Goal: Information Seeking & Learning: Learn about a topic

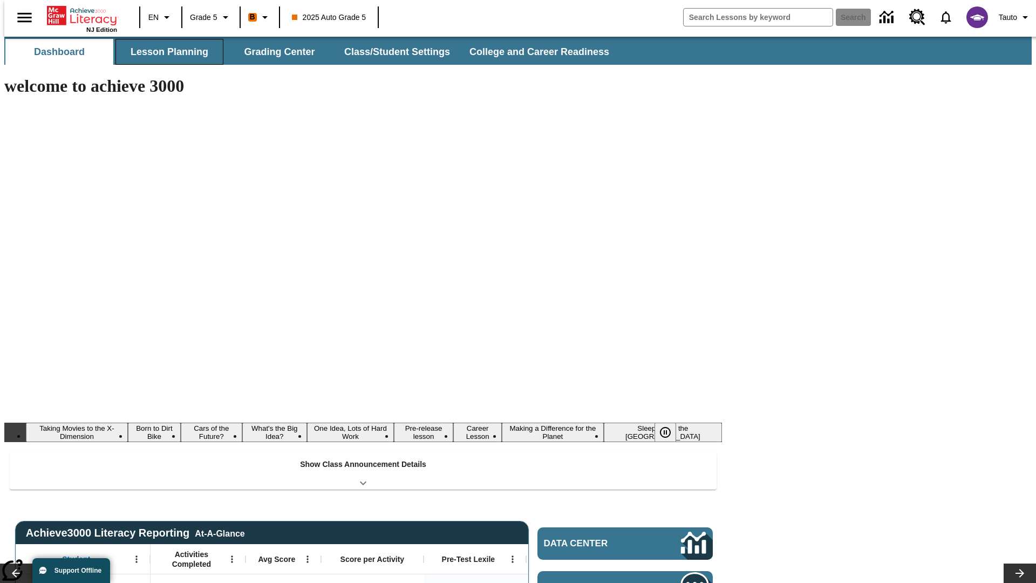
click at [165, 52] on button "Lesson Planning" at bounding box center [169, 52] width 108 height 26
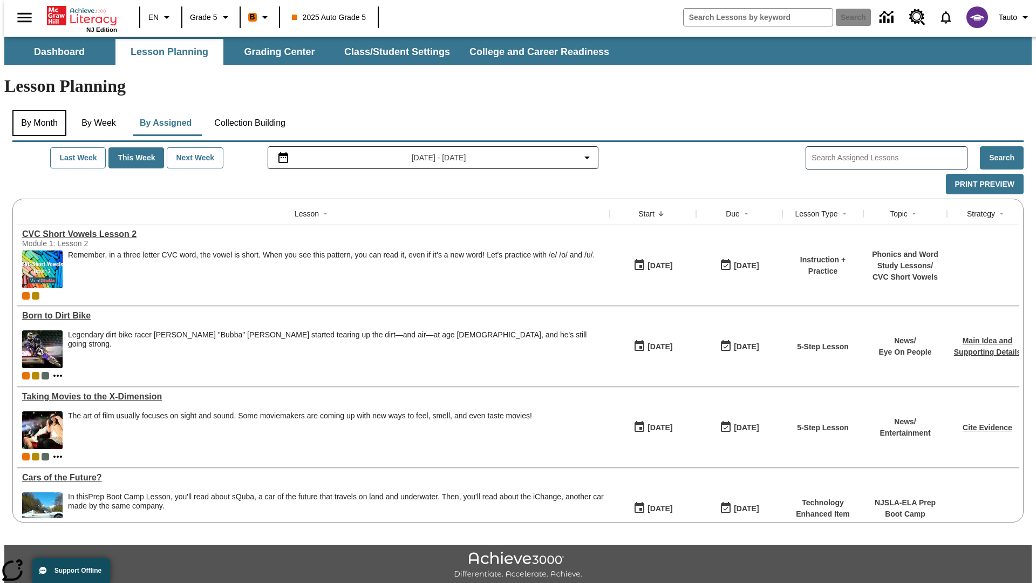
click at [36, 110] on button "By Month" at bounding box center [39, 123] width 54 height 26
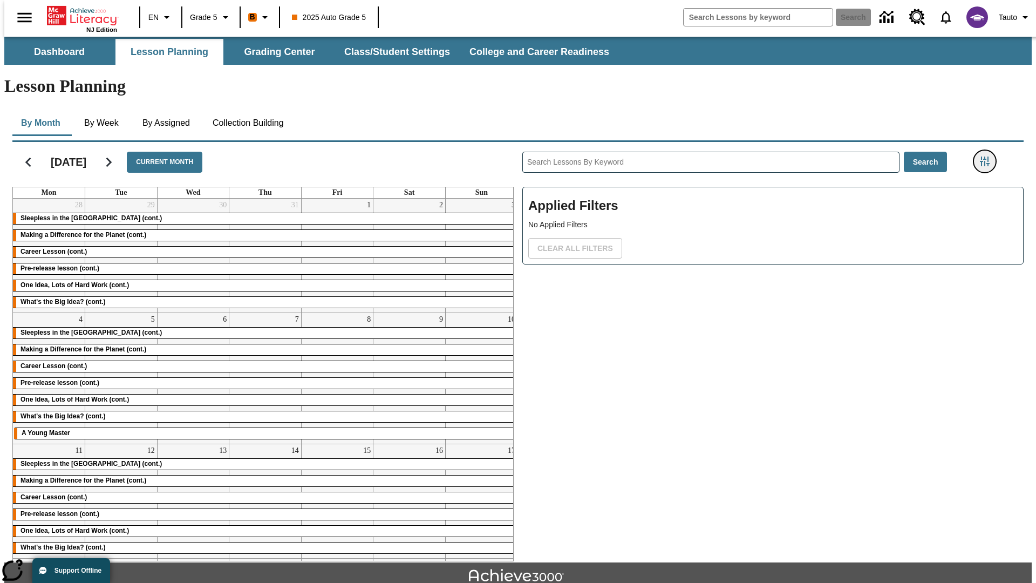
click at [988, 156] on icon "Filters Side menu" at bounding box center [985, 161] width 10 height 10
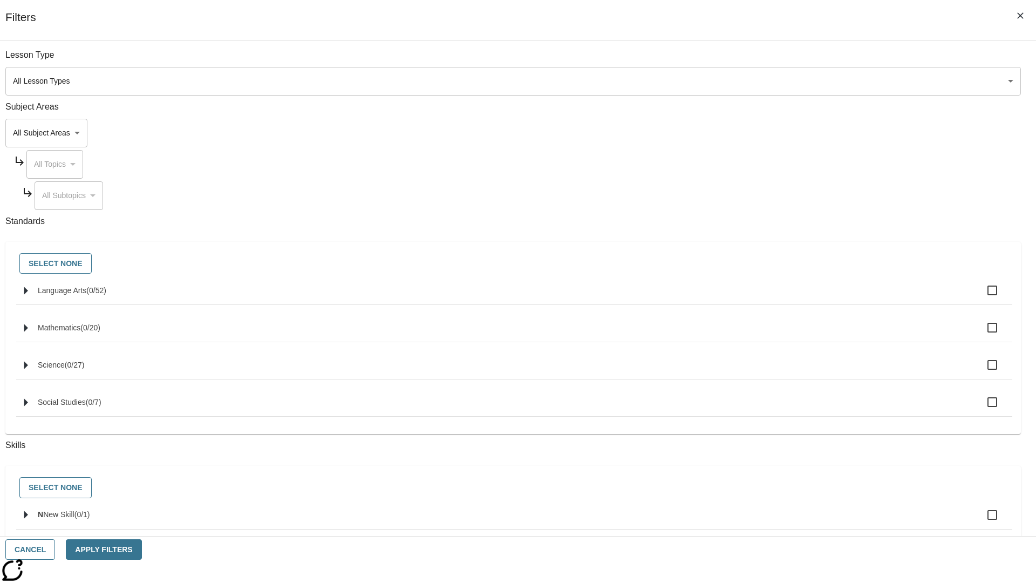
click at [777, 81] on body "Skip to main content NJ Edition EN Grade 5 B 2025 Auto Grade 5 Search 0 Tauto D…" at bounding box center [517, 334] width 1027 height 595
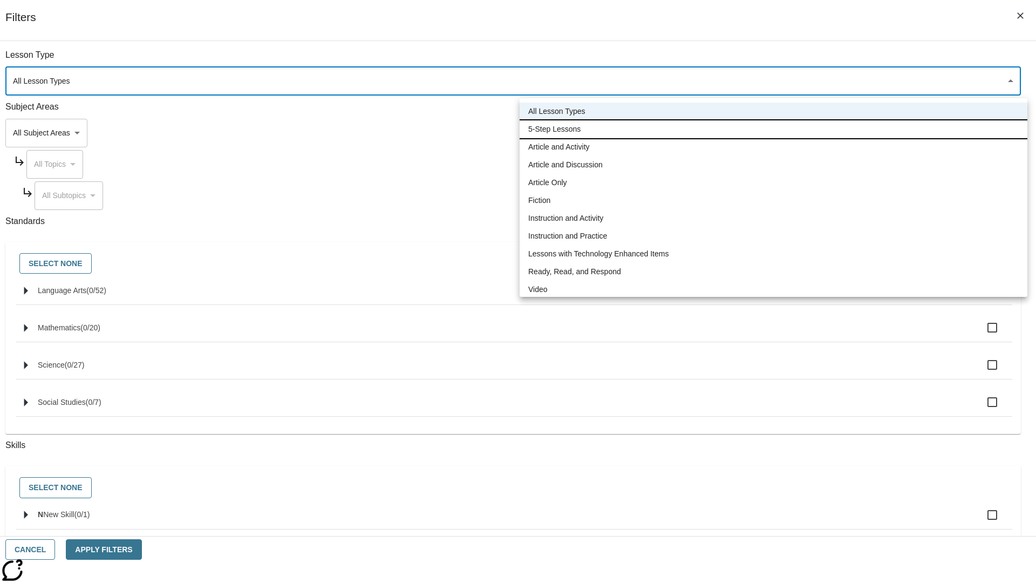
click at [773, 129] on li "5-Step Lessons" at bounding box center [774, 129] width 508 height 18
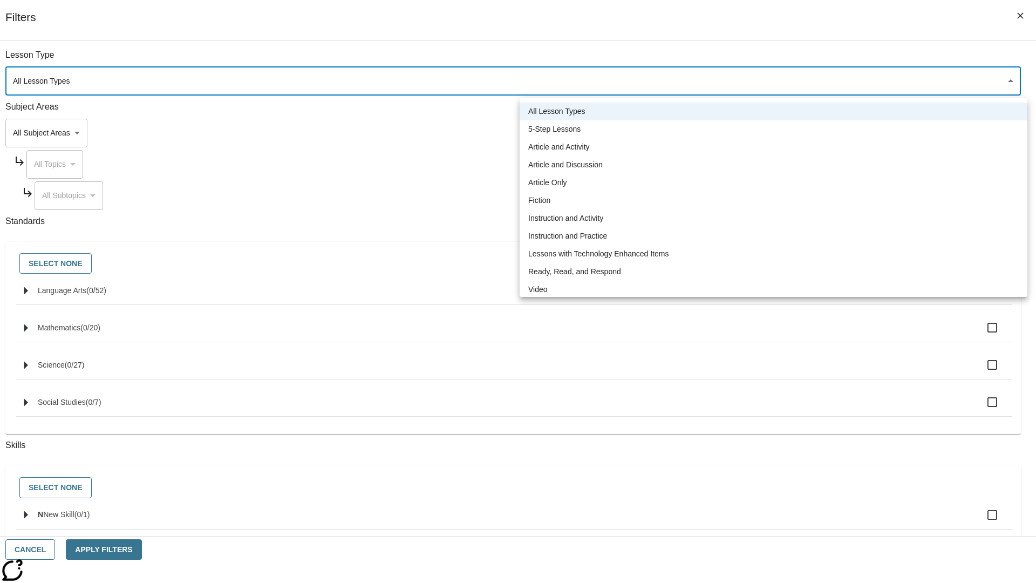
type input "1"
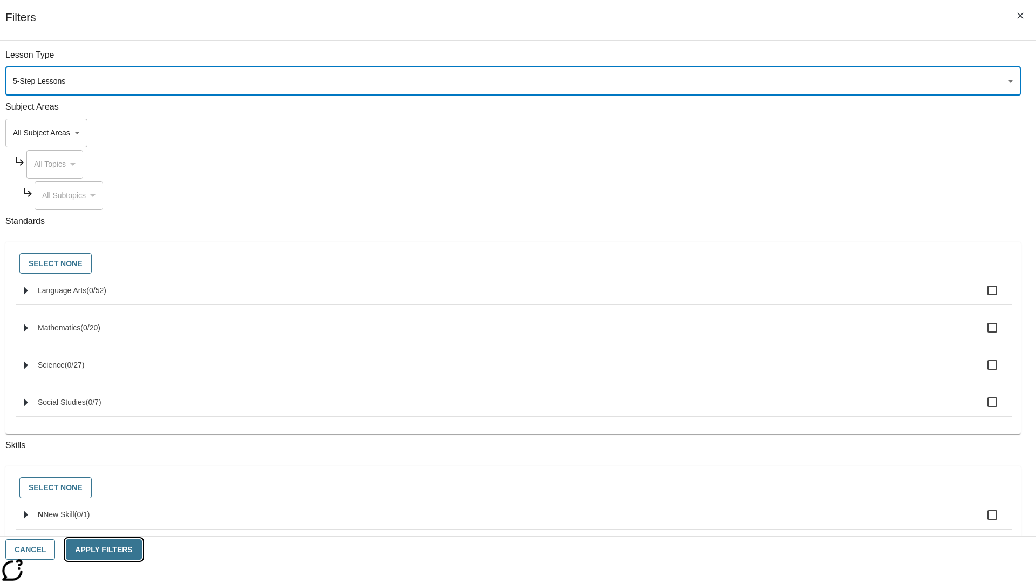
click at [141, 549] on button "Apply Filters" at bounding box center [104, 549] width 76 height 21
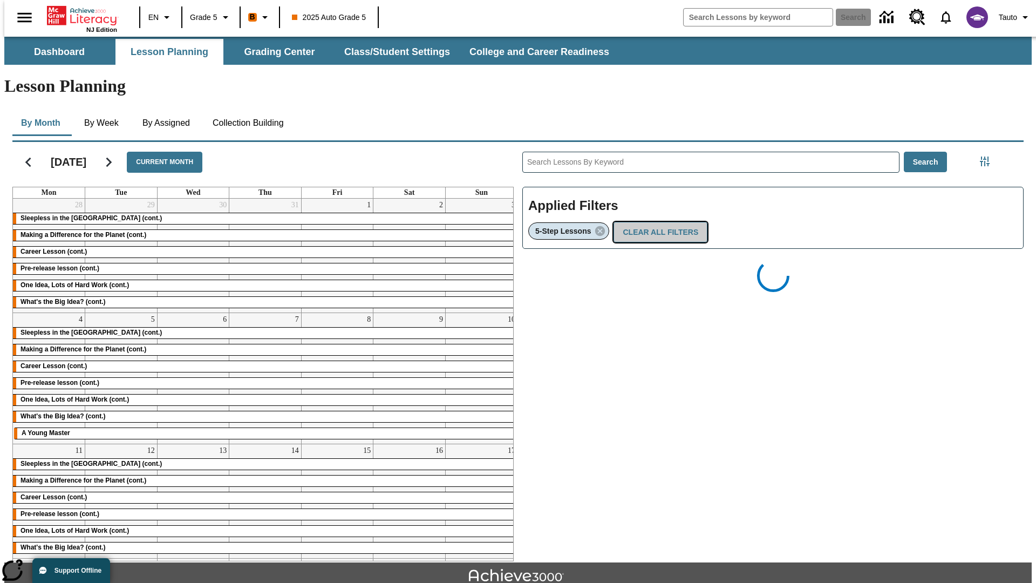
click at [657, 222] on button "Clear All Filters" at bounding box center [660, 232] width 94 height 21
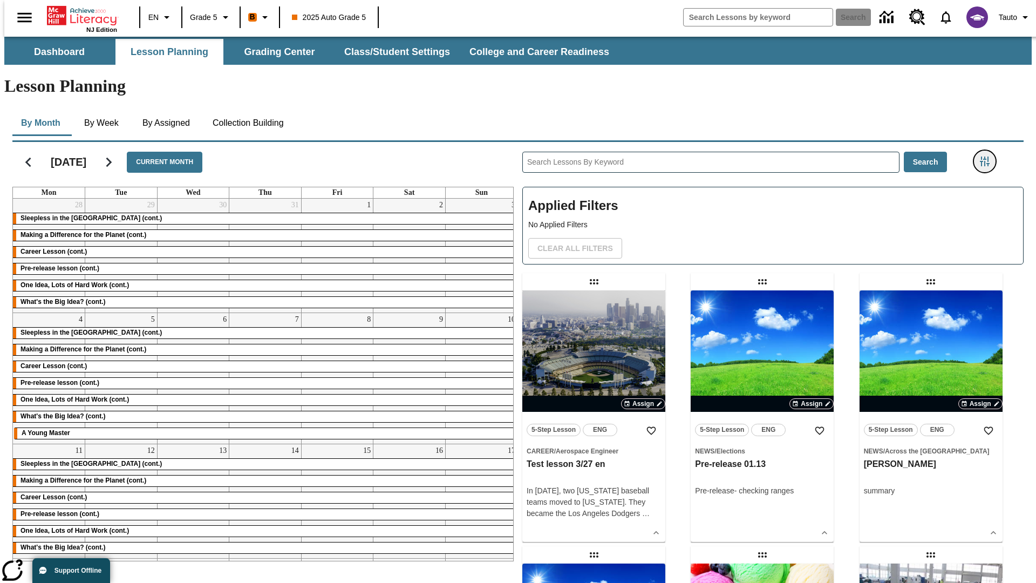
click at [988, 156] on icon "Filters Side menu" at bounding box center [985, 161] width 10 height 10
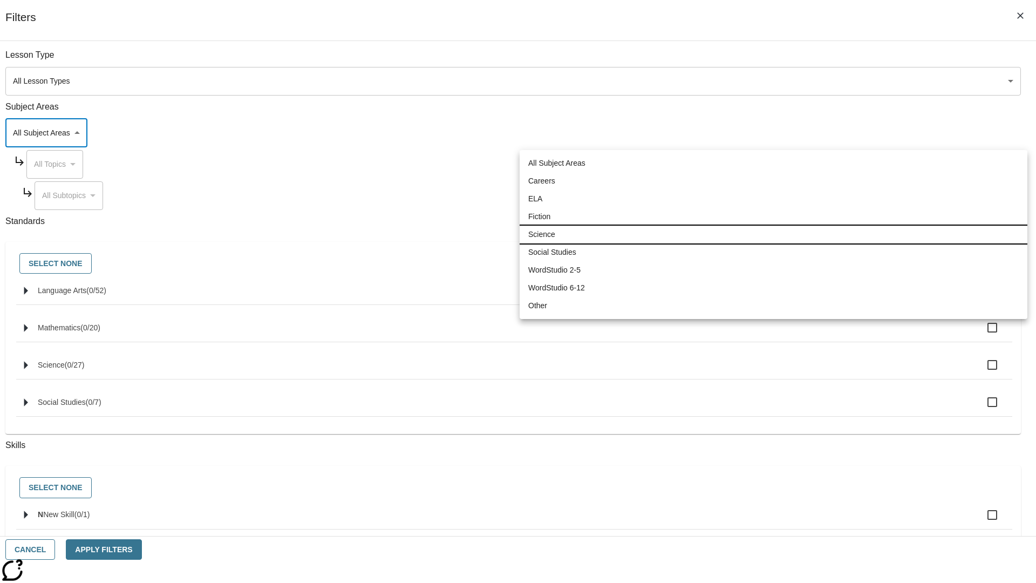
click at [773, 234] on li "Science" at bounding box center [774, 235] width 508 height 18
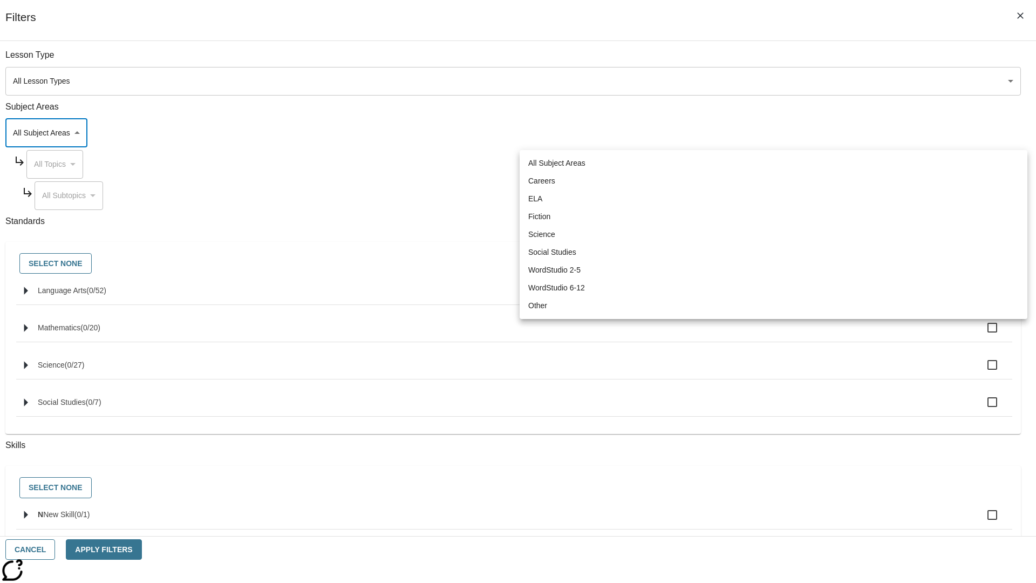
type input "2"
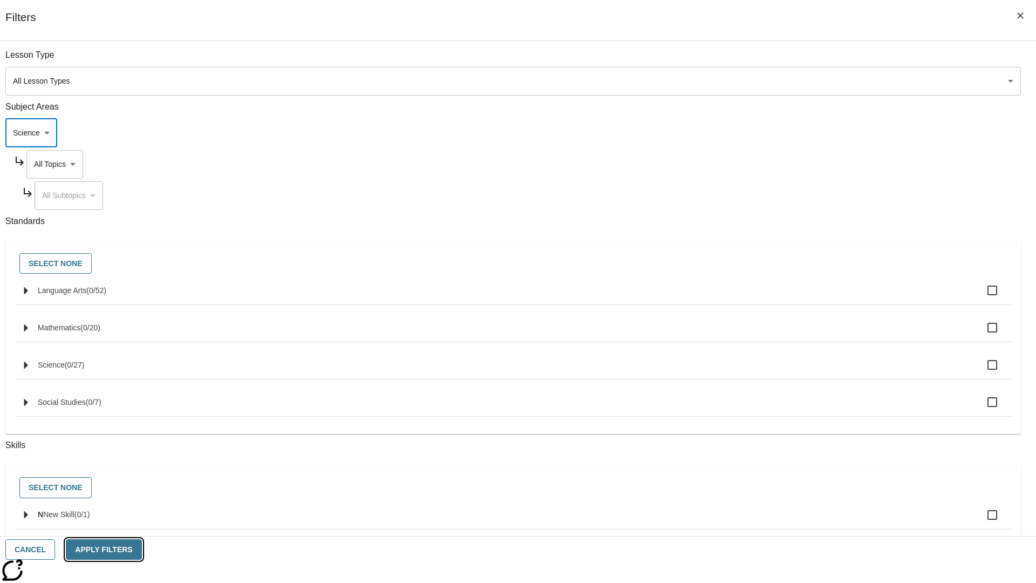
click at [141, 549] on button "Apply Filters" at bounding box center [104, 549] width 76 height 21
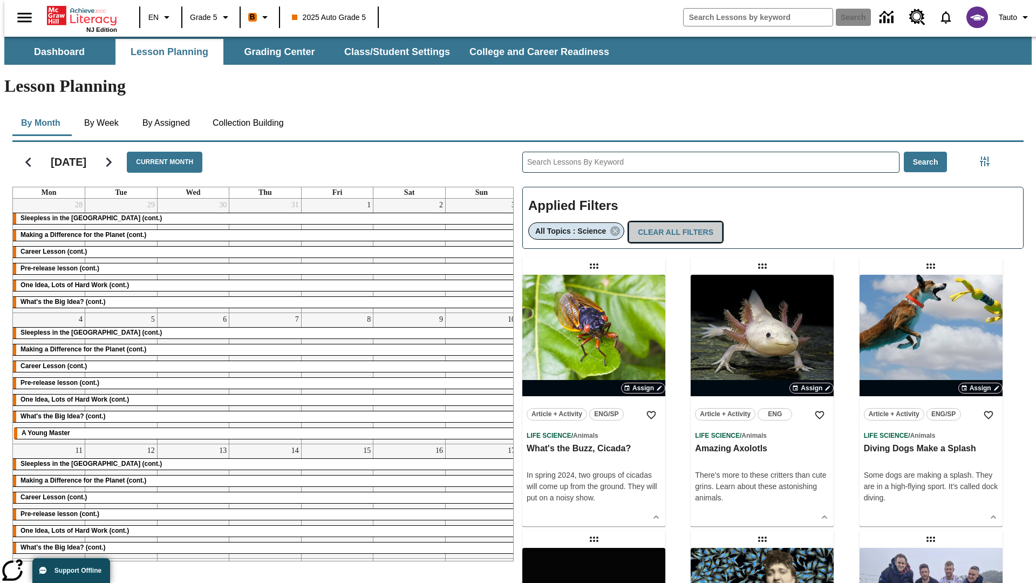
click at [671, 222] on button "Clear All Filters" at bounding box center [676, 232] width 94 height 21
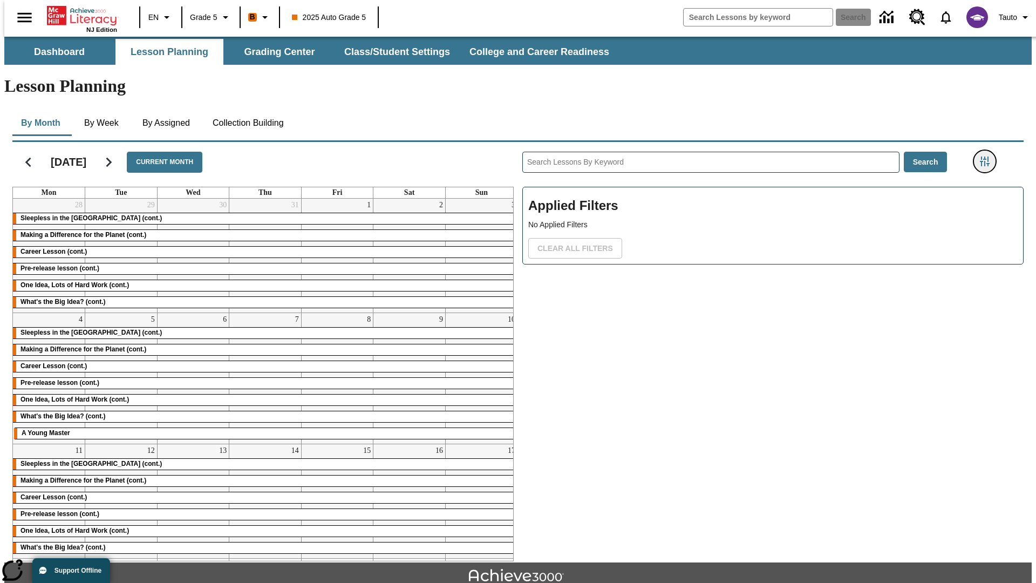
click at [988, 156] on icon "Filters Side menu" at bounding box center [985, 161] width 10 height 10
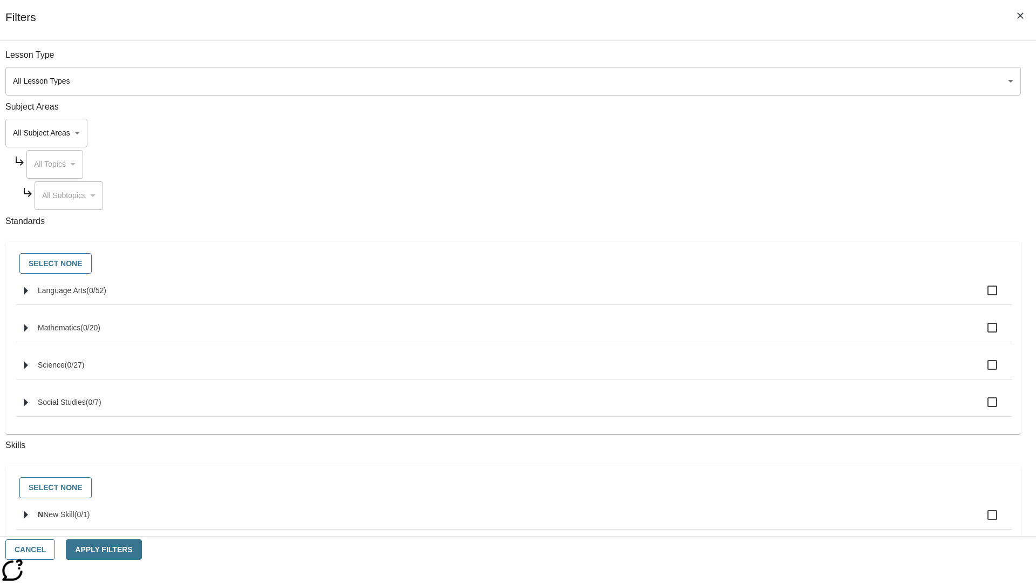
click at [86, 295] on span "Language Arts" at bounding box center [62, 290] width 49 height 9
click at [981, 296] on input "Language Arts ( 0 / 52 )" at bounding box center [992, 290] width 23 height 23
checkbox input "true"
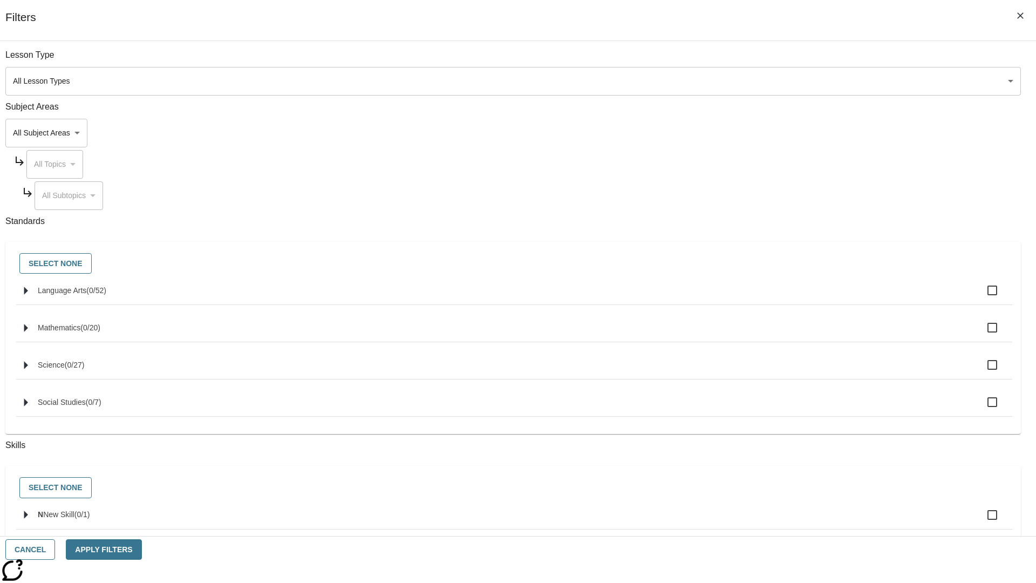
checkbox input "true"
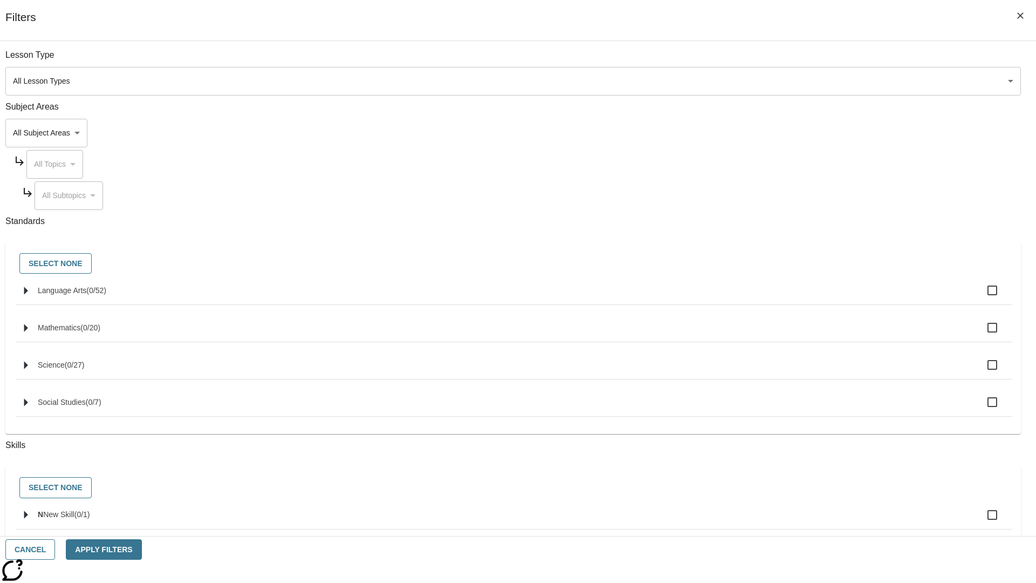
checkbox input "true"
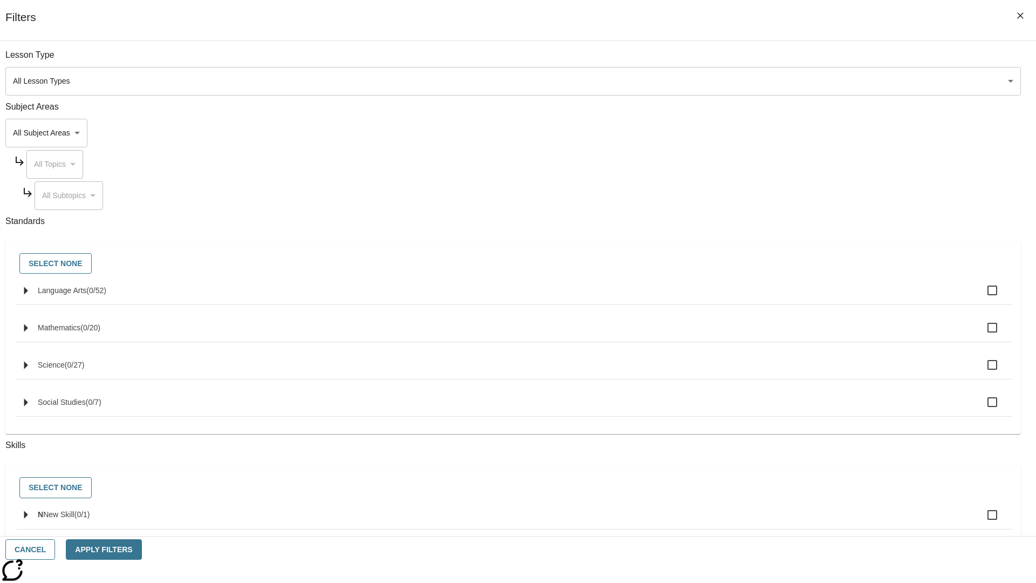
checkbox input "true"
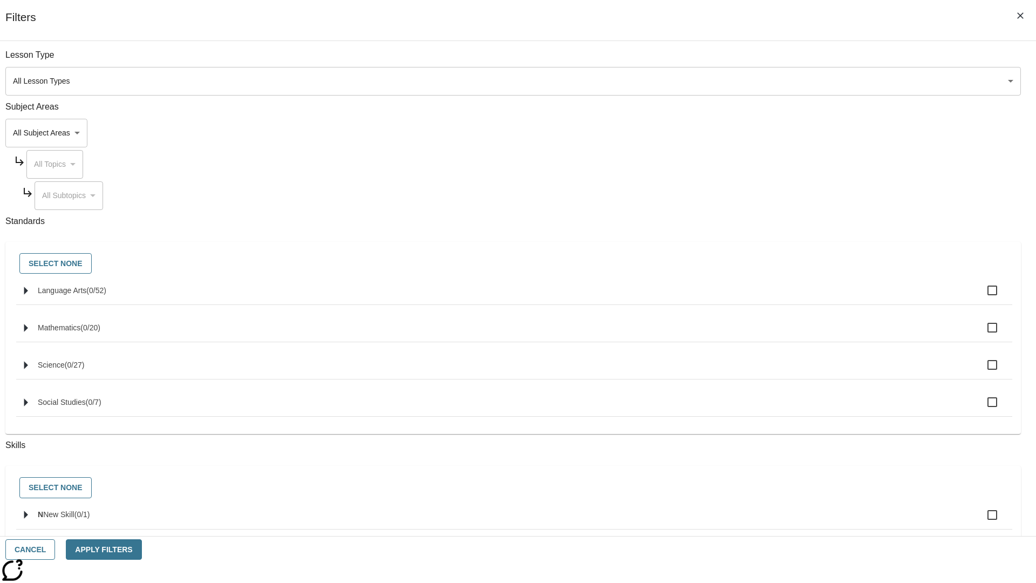
checkbox input "true"
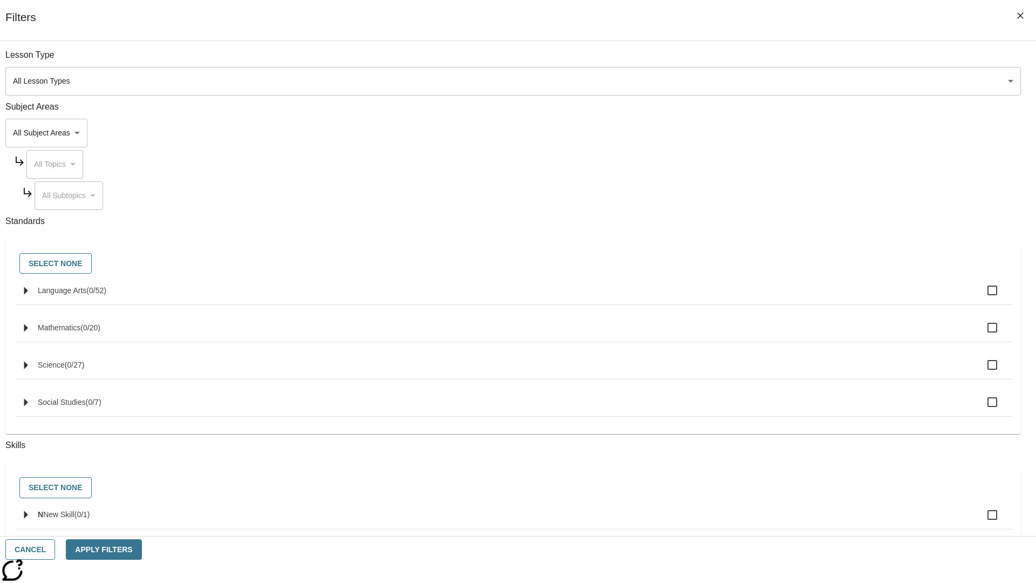
checkbox input "true"
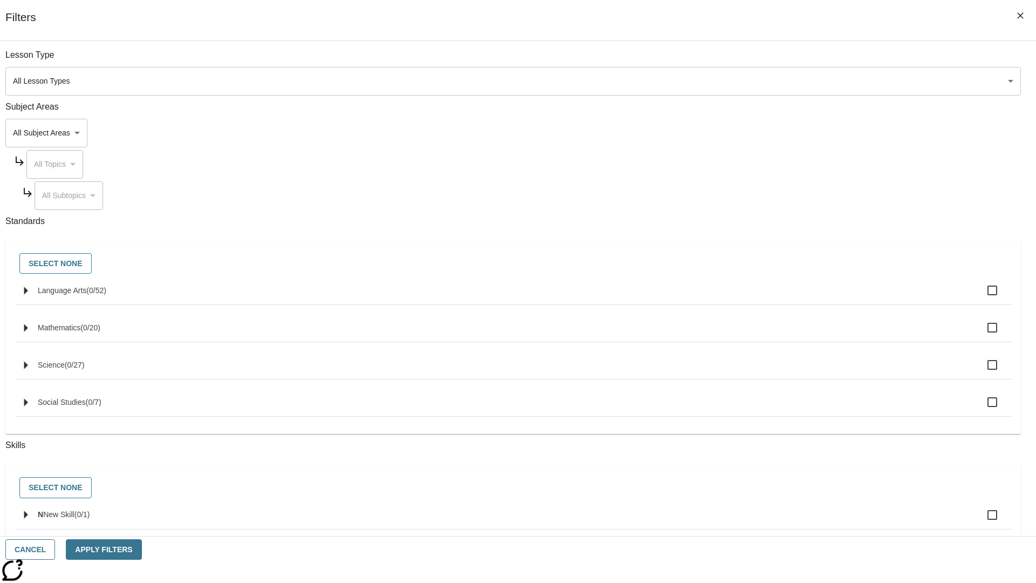
checkbox input "true"
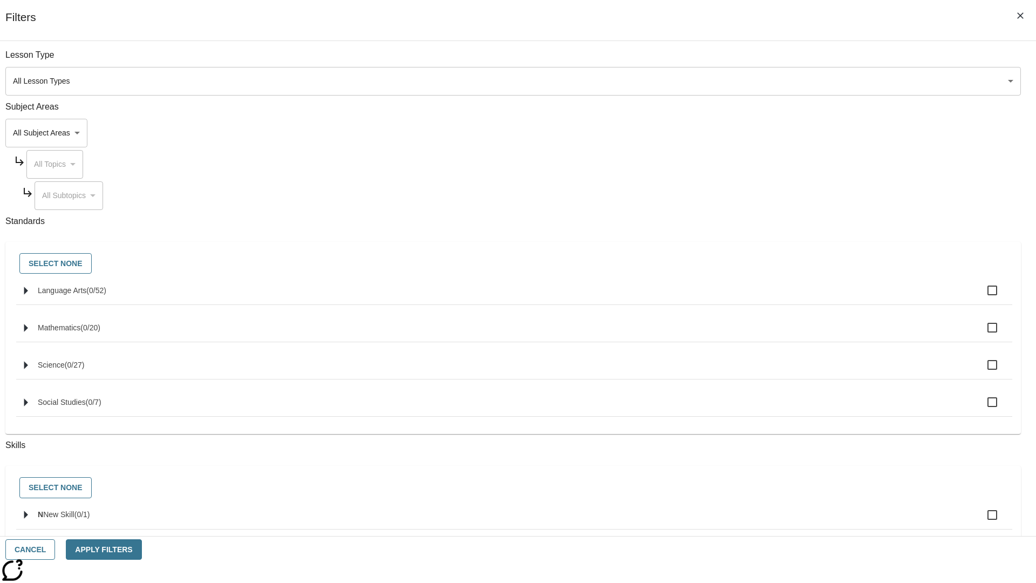
checkbox input "true"
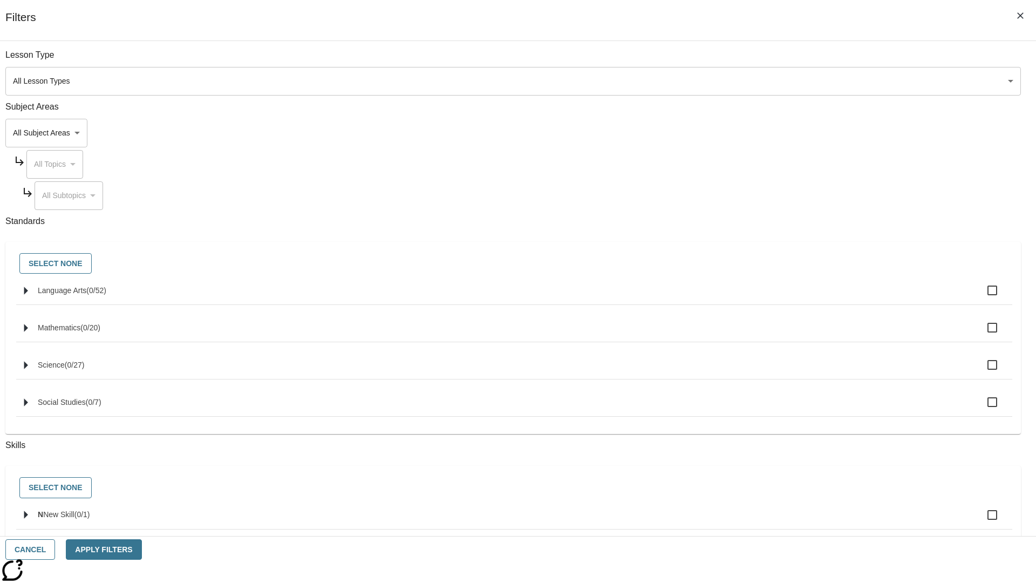
checkbox input "true"
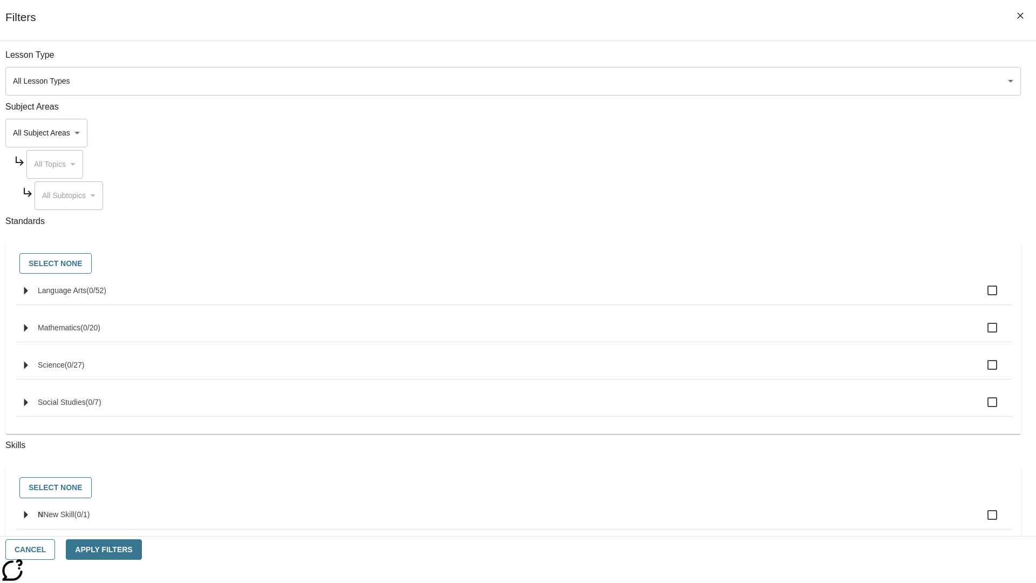
checkbox input "true"
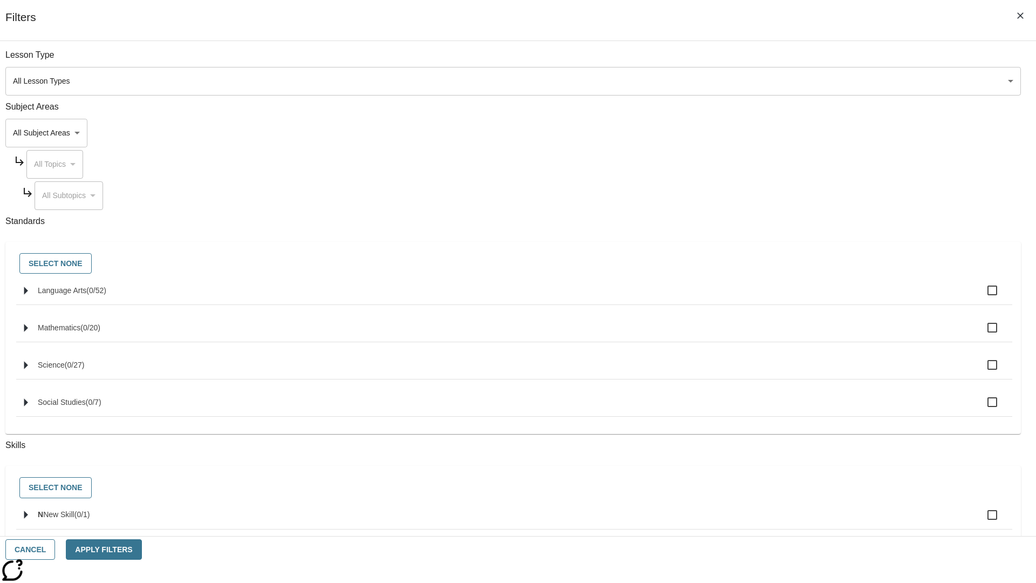
checkbox input "true"
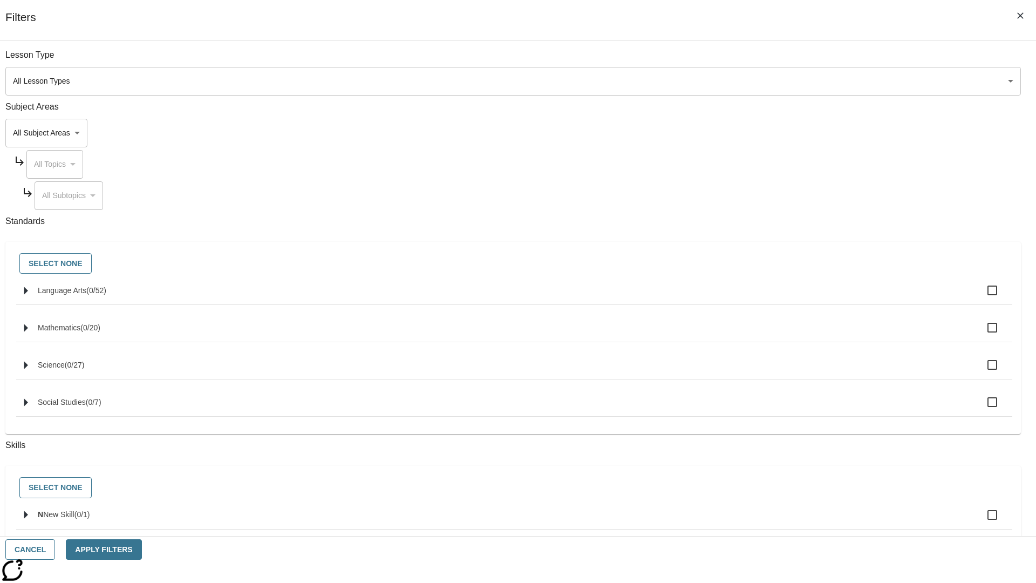
checkbox input "true"
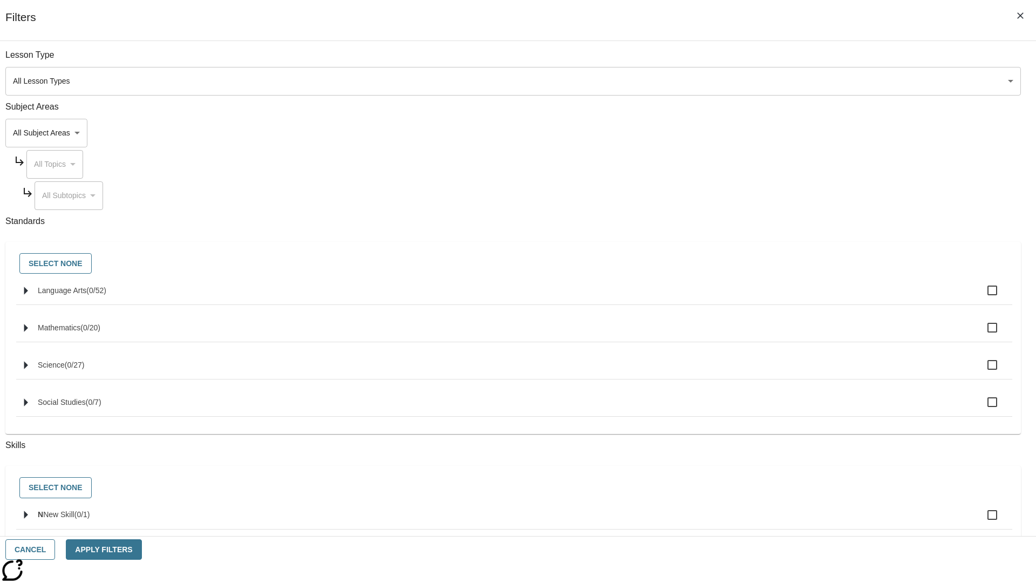
checkbox input "true"
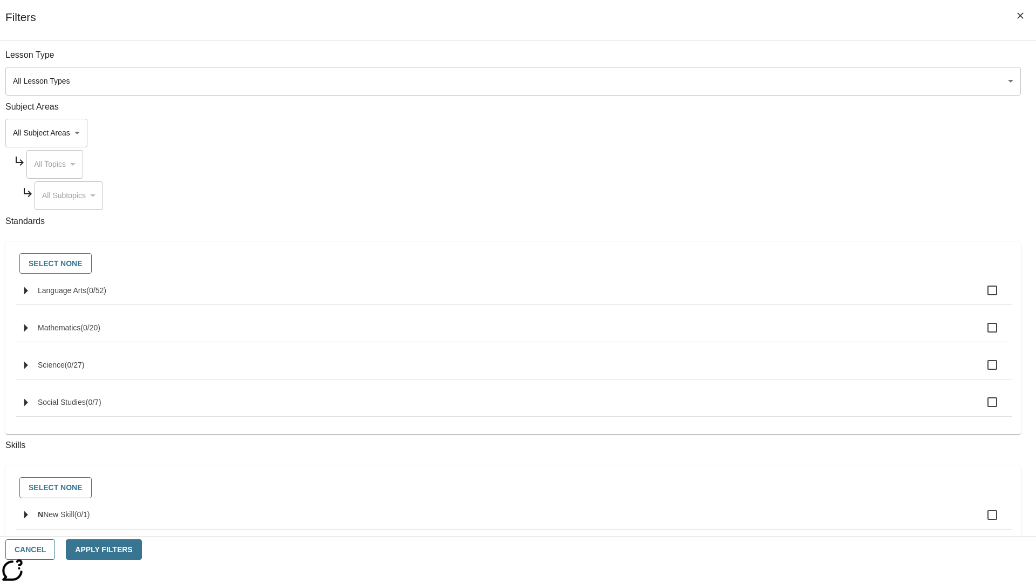
checkbox input "true"
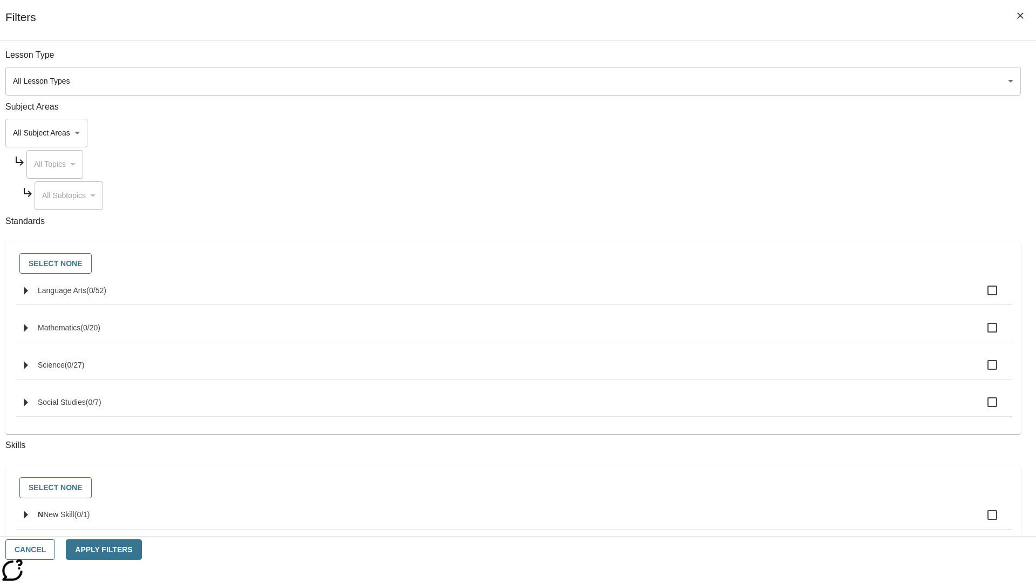
checkbox input "true"
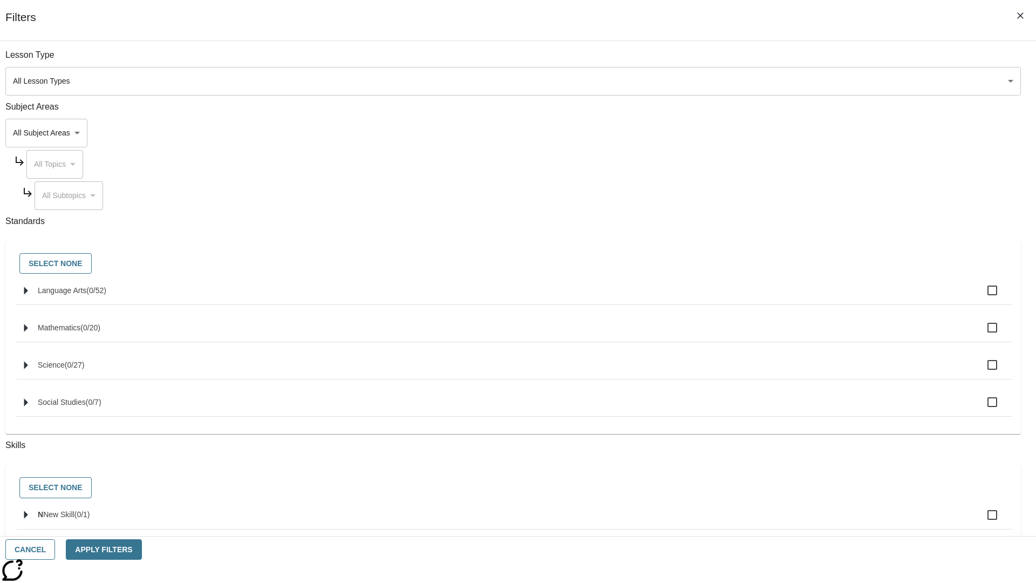
checkbox input "true"
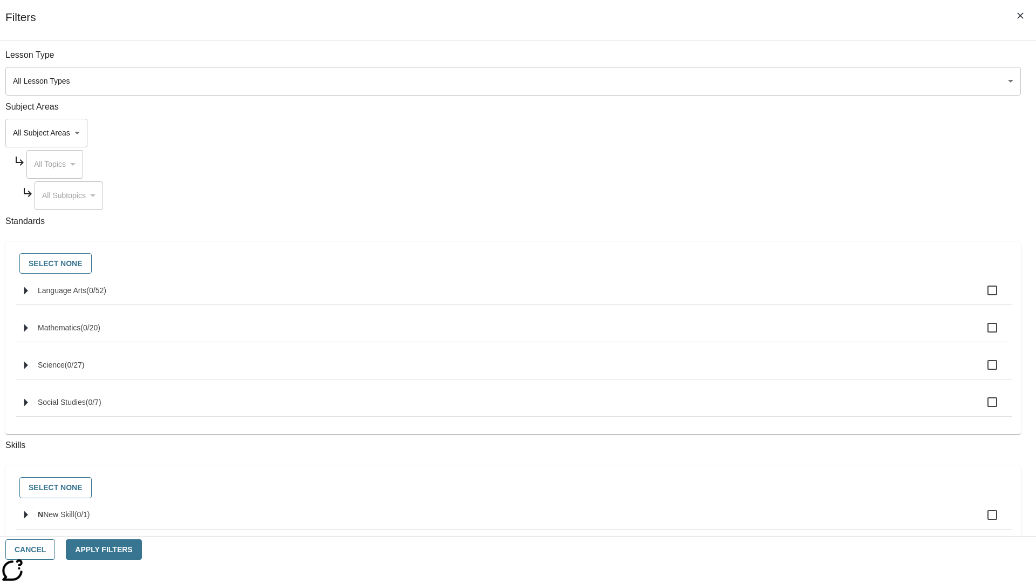
checkbox input "true"
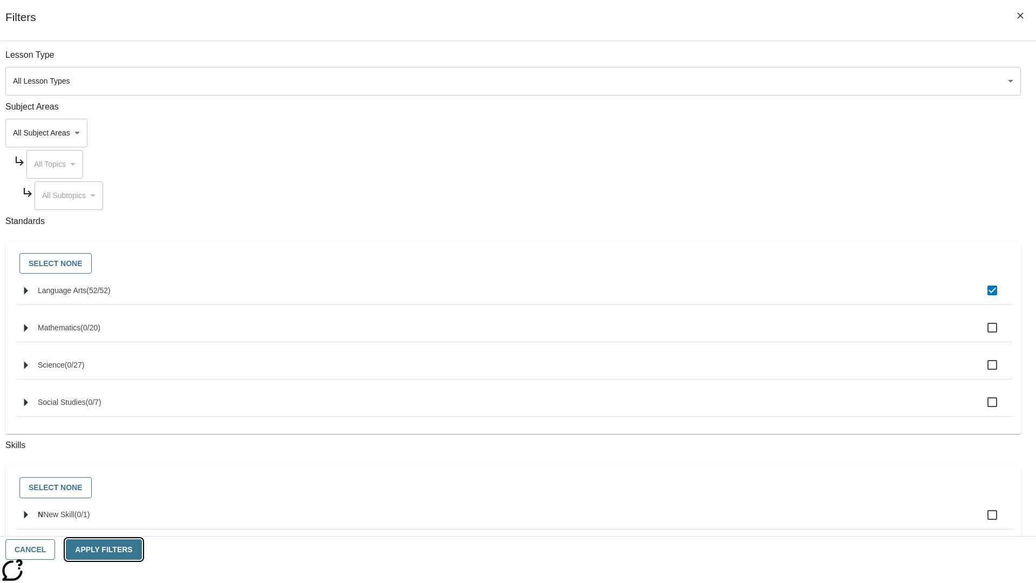
click at [141, 549] on button "Apply Filters" at bounding box center [104, 549] width 76 height 21
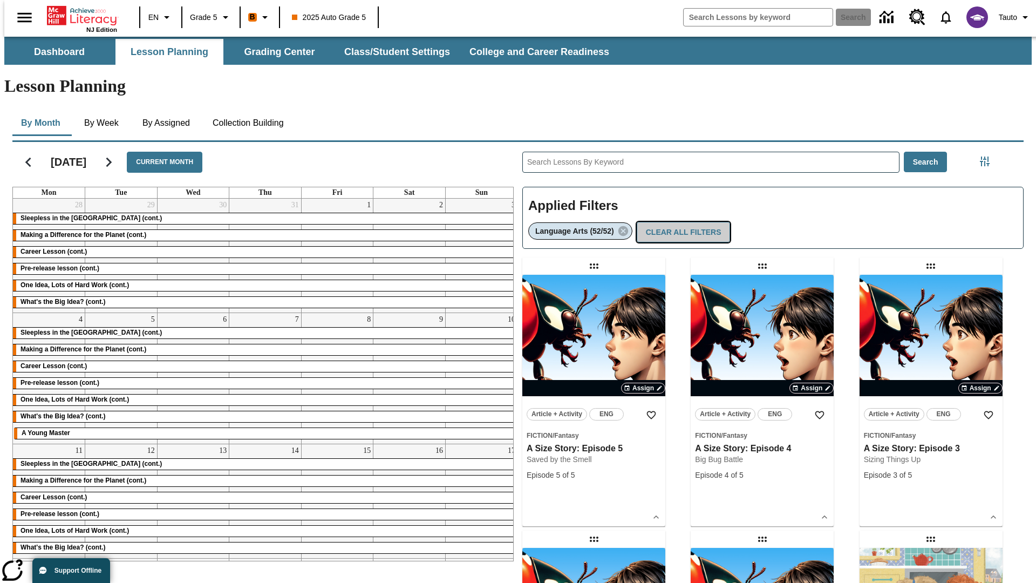
click at [681, 222] on button "Clear All Filters" at bounding box center [684, 232] width 94 height 21
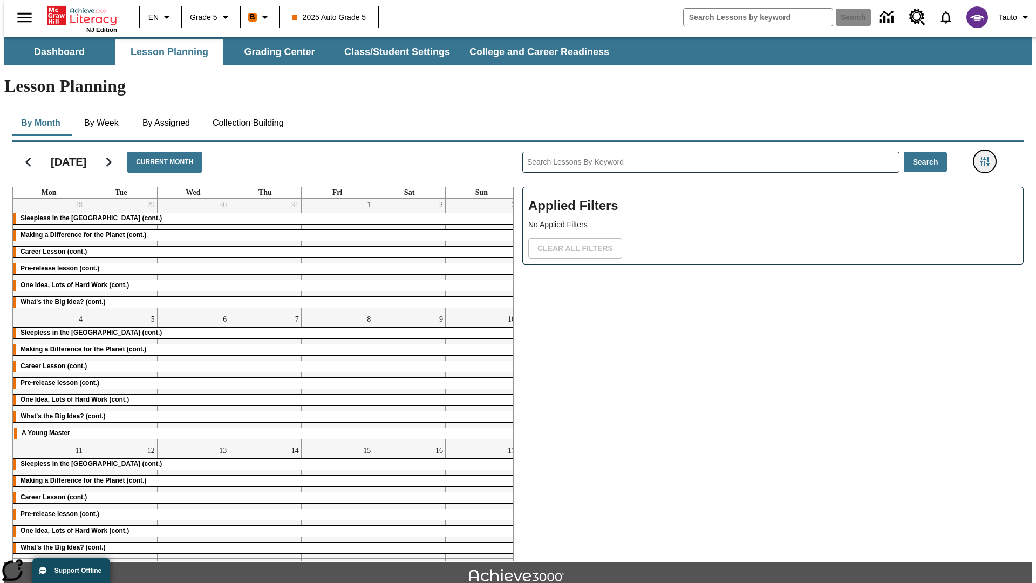
click at [988, 156] on icon "Filters Side menu" at bounding box center [985, 161] width 10 height 10
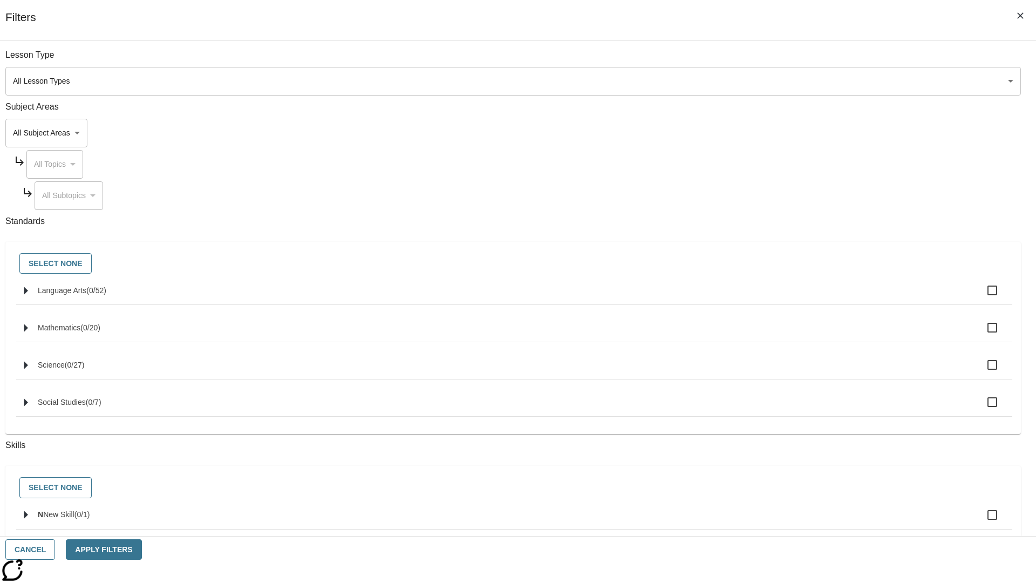
click at [778, 521] on label "N New Skill ( 0 / 1 )" at bounding box center [521, 514] width 966 height 23
click at [981, 521] on input "N New Skill ( 0 / 1 )" at bounding box center [992, 514] width 23 height 23
checkbox input "true"
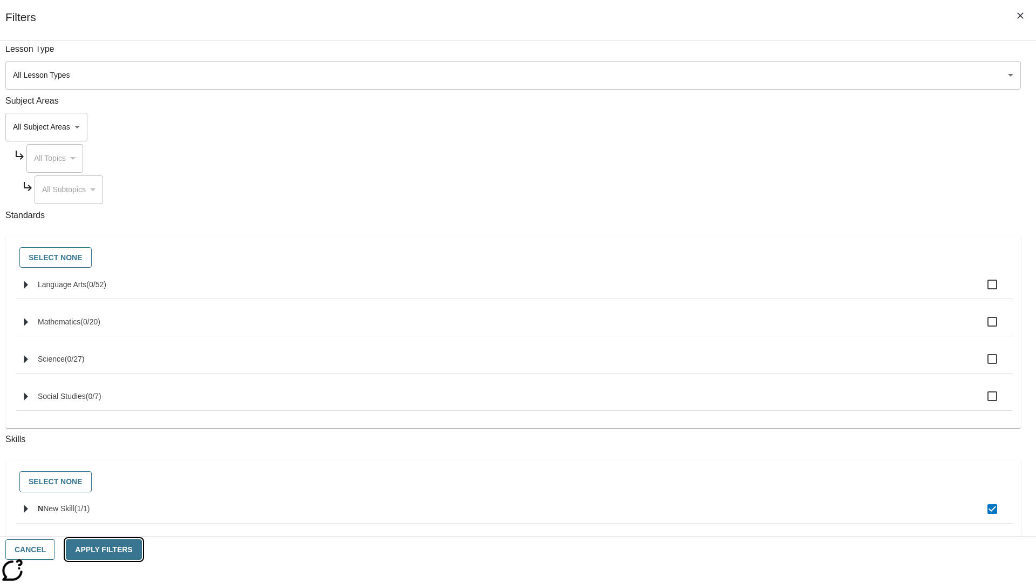
click at [141, 549] on button "Apply Filters" at bounding box center [104, 549] width 76 height 21
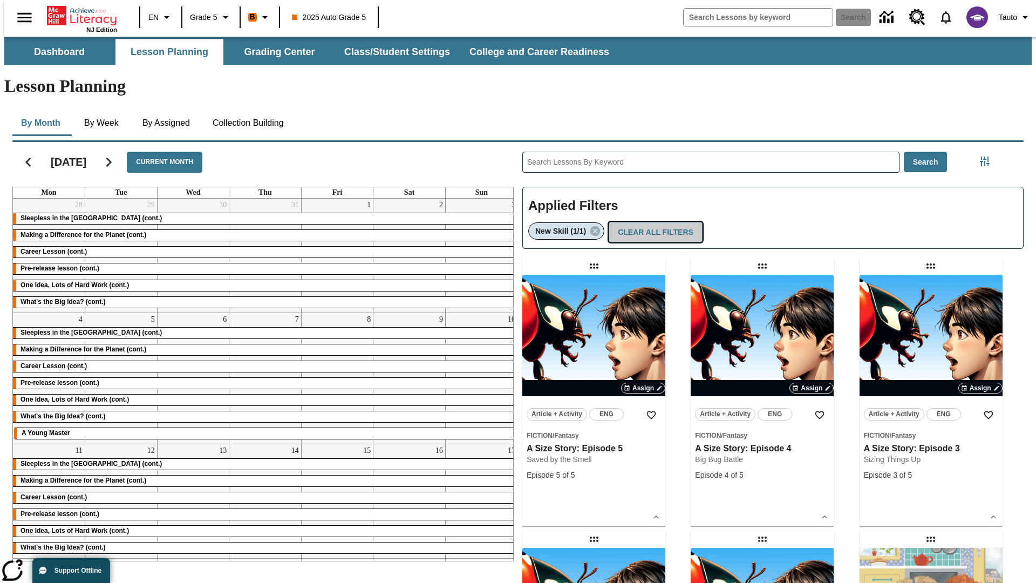
click at [653, 222] on button "Clear All Filters" at bounding box center [656, 232] width 94 height 21
click at [988, 156] on icon "Filters Side menu" at bounding box center [985, 161] width 10 height 10
